Goal: Task Accomplishment & Management: Complete application form

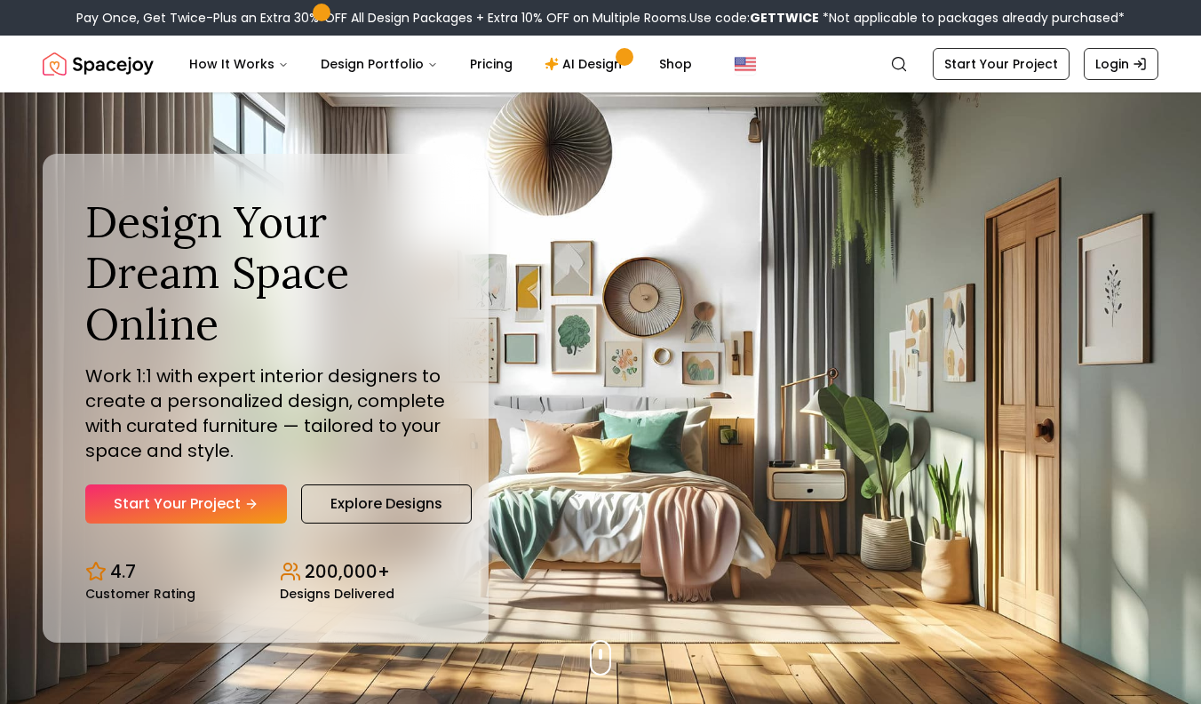
click at [215, 529] on div "Design Your Dream Space Online Work 1:1 with expert interior designers to creat…" at bounding box center [266, 399] width 446 height 490
click at [215, 523] on link "Start Your Project" at bounding box center [186, 503] width 202 height 39
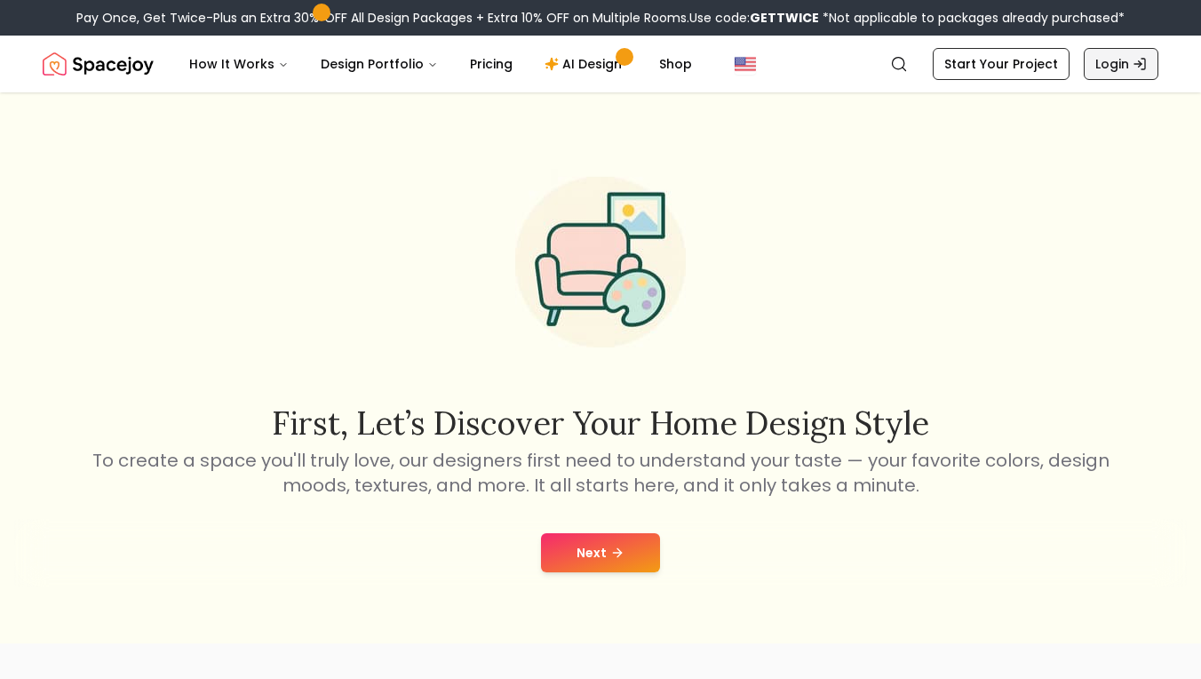
click at [1116, 57] on link "Login" at bounding box center [1121, 64] width 75 height 32
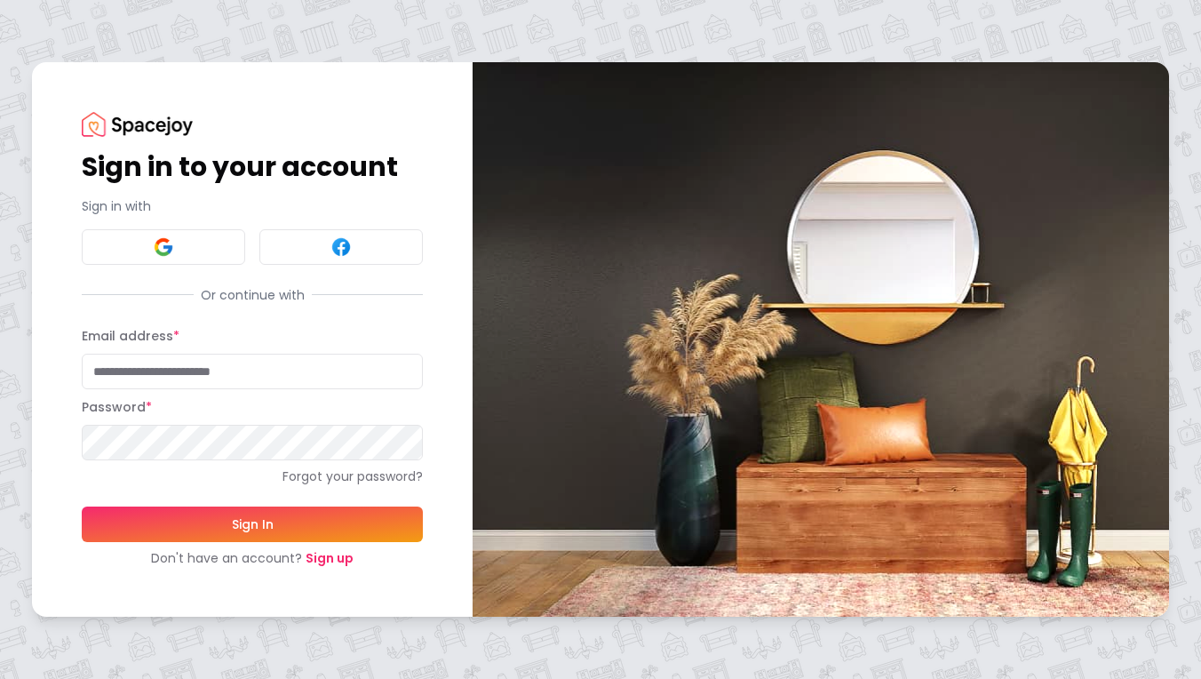
click at [329, 549] on link "Sign up" at bounding box center [330, 558] width 48 height 18
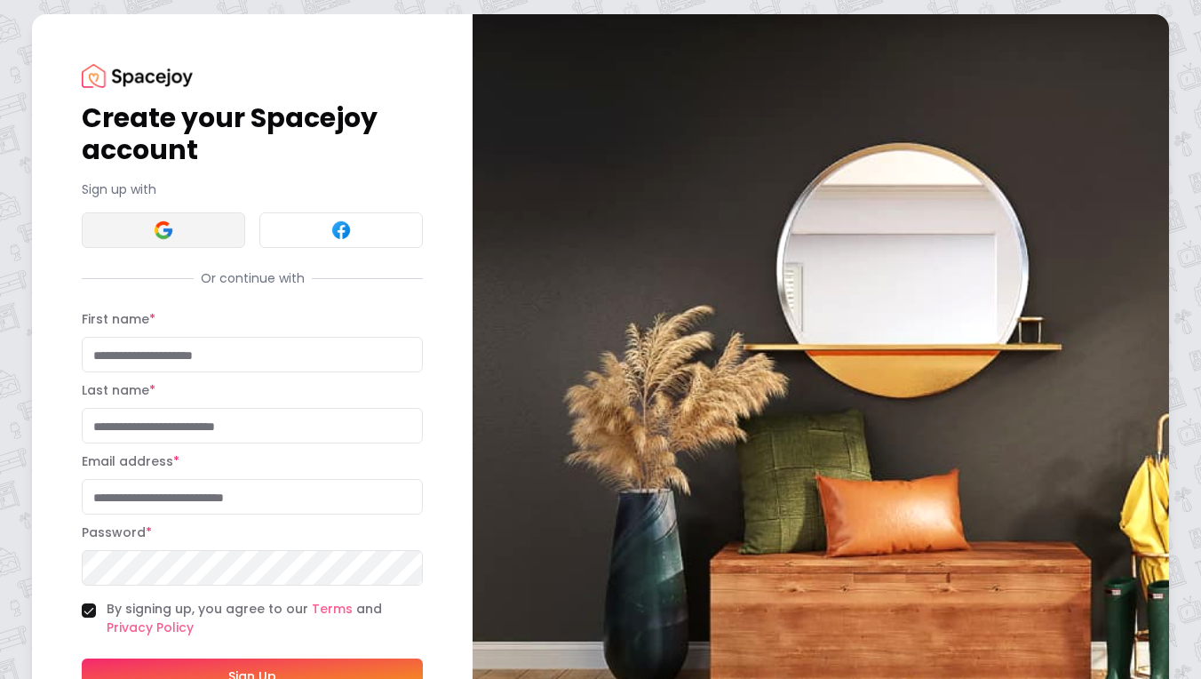
click at [172, 236] on img at bounding box center [163, 229] width 21 height 21
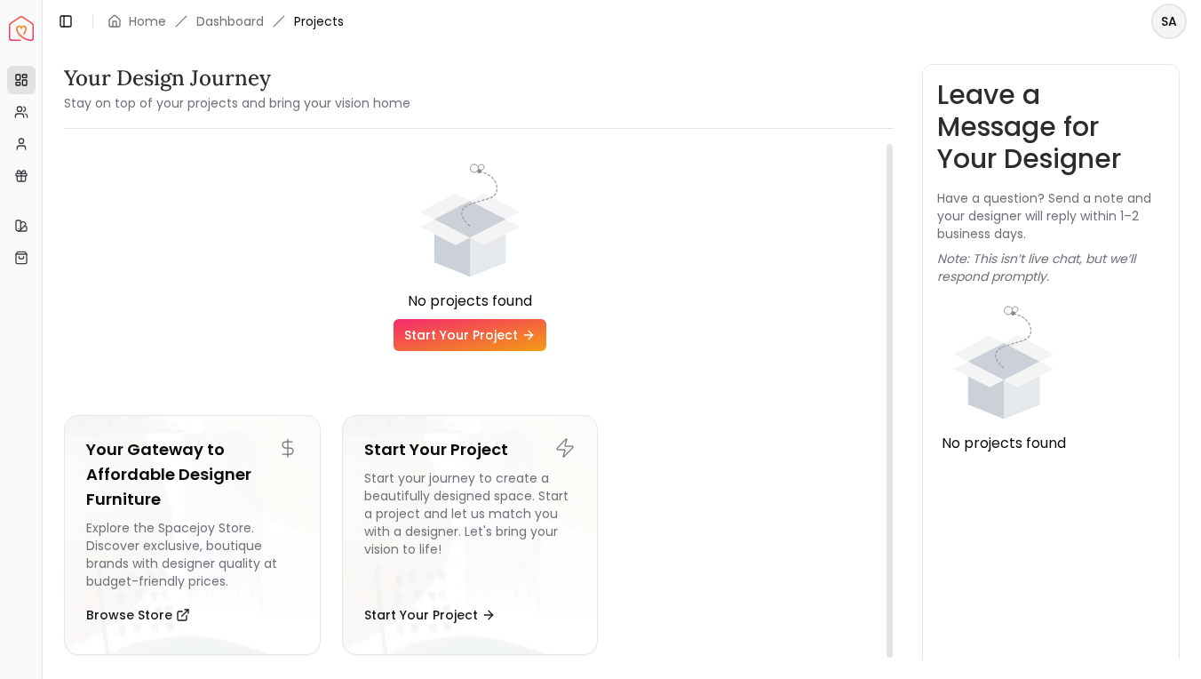
click at [444, 342] on link "Start Your Project" at bounding box center [470, 335] width 153 height 32
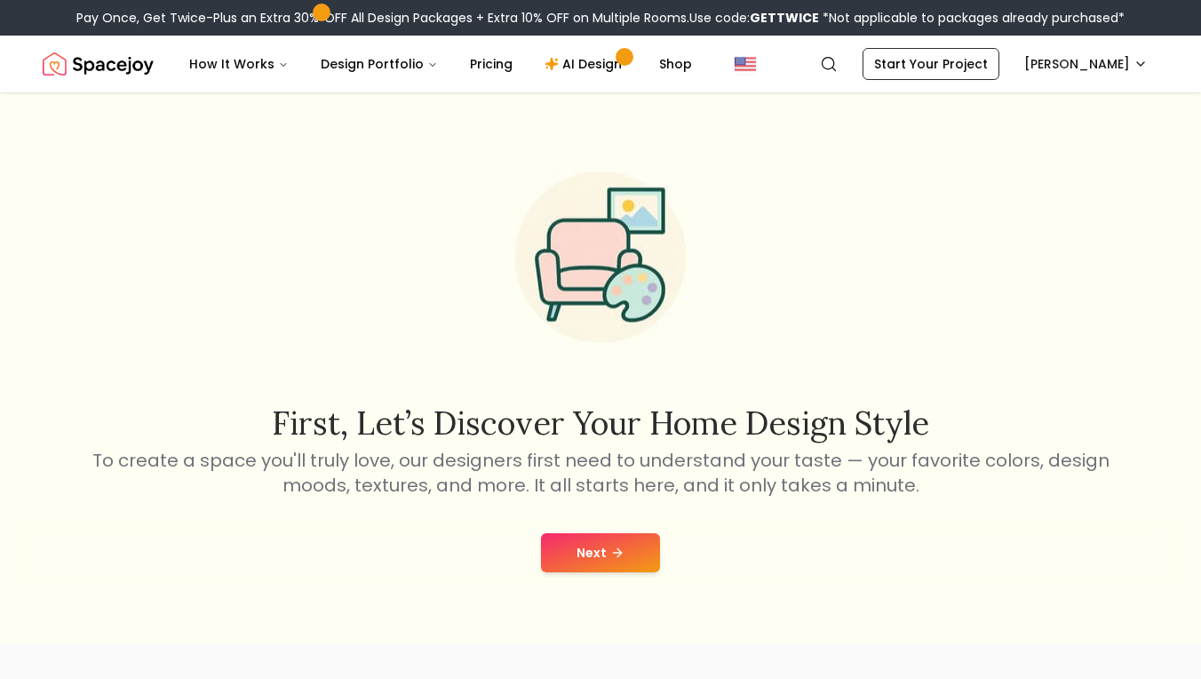
click at [601, 554] on button "Next" at bounding box center [600, 552] width 119 height 39
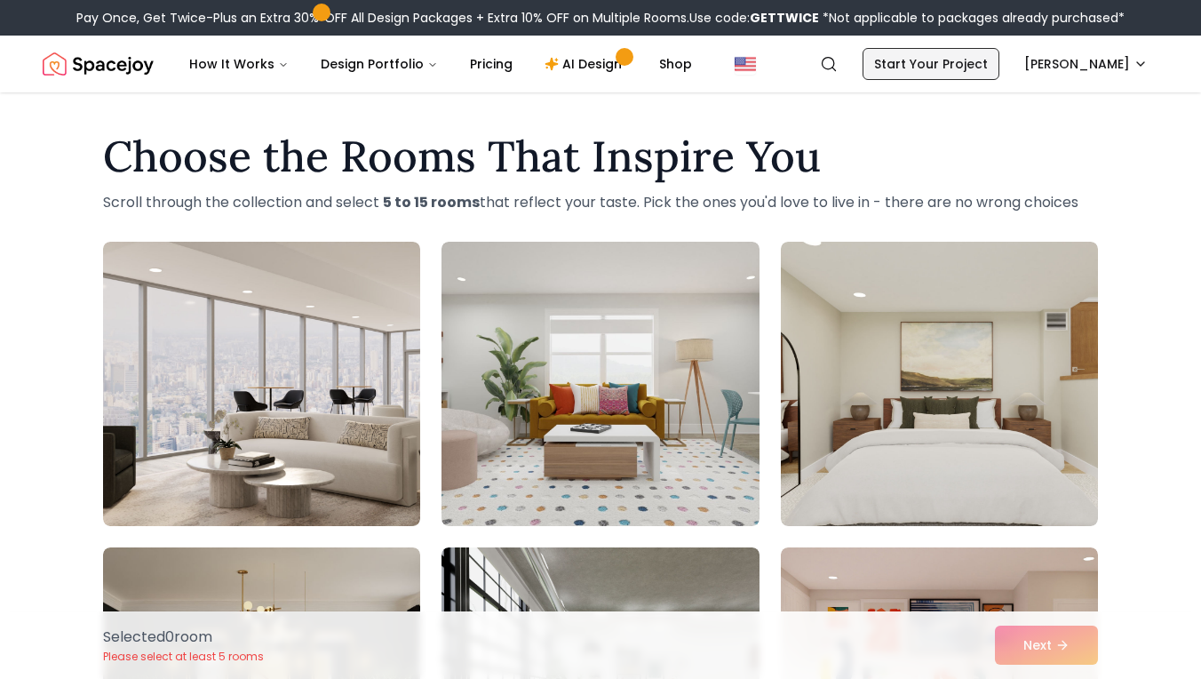
click at [988, 61] on link "Start Your Project" at bounding box center [931, 64] width 137 height 32
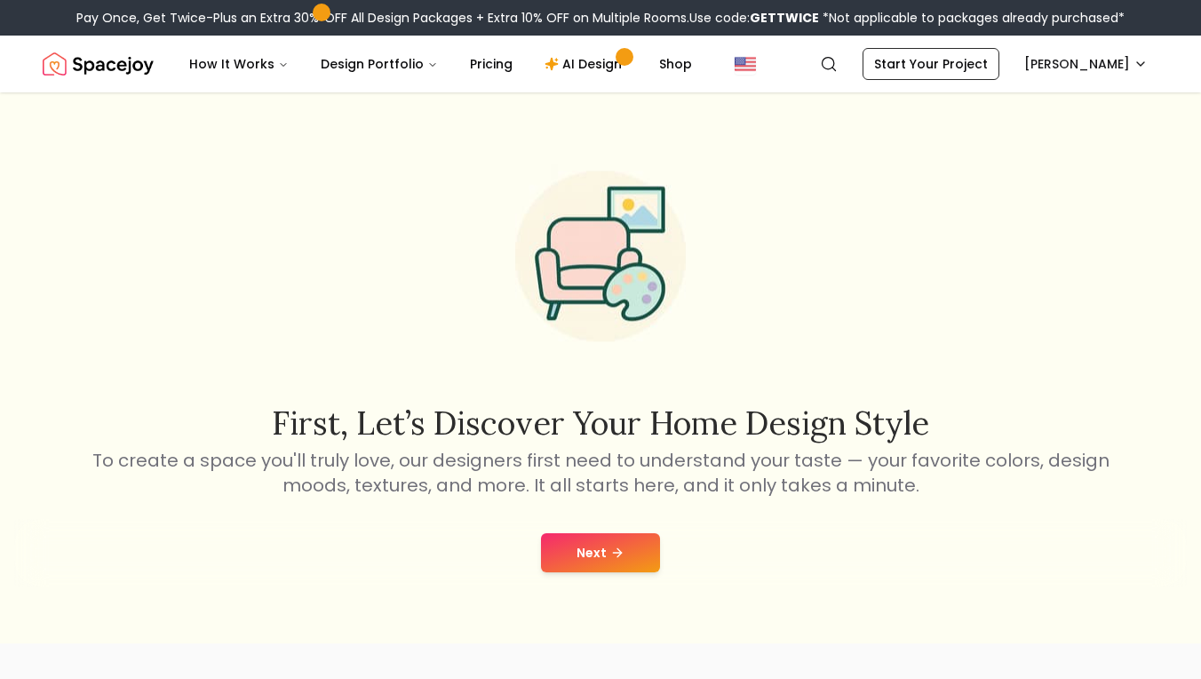
click at [591, 560] on button "Next" at bounding box center [600, 552] width 119 height 39
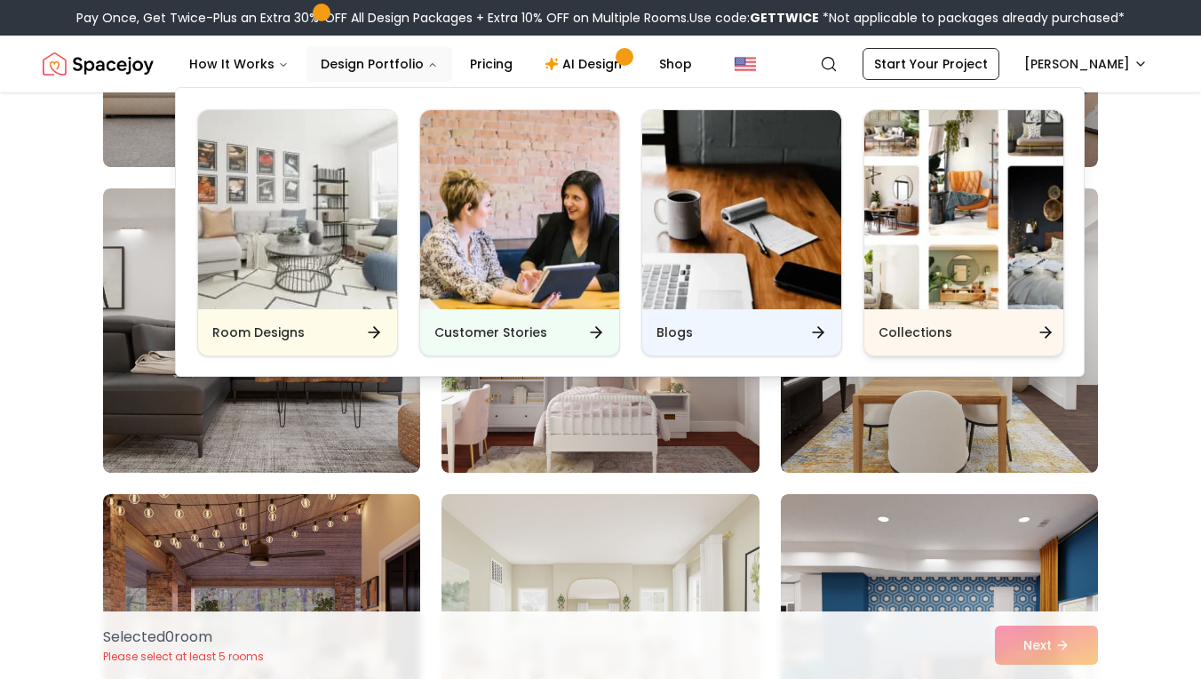
scroll to position [880, 0]
